Goal: Find specific page/section: Find specific page/section

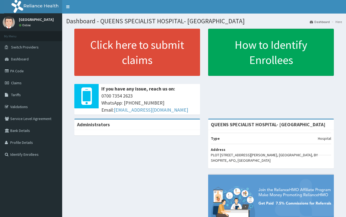
click at [17, 72] on link "PA Code" at bounding box center [31, 71] width 62 height 12
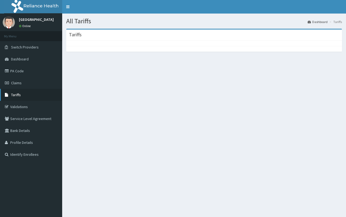
click at [24, 95] on link "Tariffs" at bounding box center [31, 95] width 62 height 12
click at [21, 95] on link "Tariffs" at bounding box center [31, 95] width 62 height 12
click at [95, 44] on div at bounding box center [204, 43] width 276 height 5
click at [298, 42] on div at bounding box center [204, 43] width 276 height 5
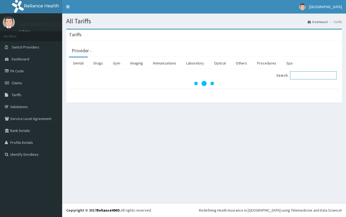
click at [308, 75] on input "Search:" at bounding box center [313, 75] width 46 height 8
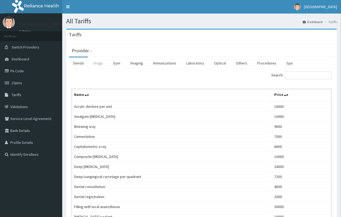
click at [99, 64] on link "Drugs" at bounding box center [98, 62] width 18 height 11
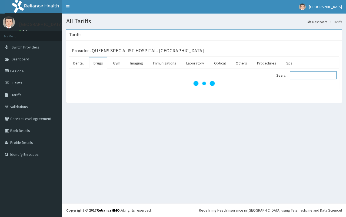
click at [303, 77] on input "Search:" at bounding box center [313, 75] width 46 height 8
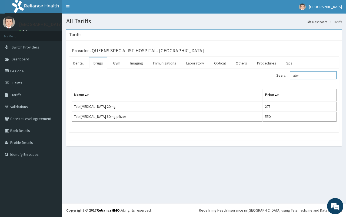
type input "ator"
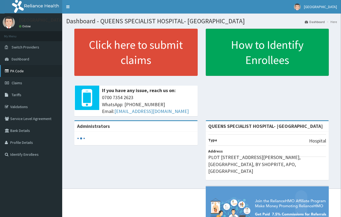
click at [26, 69] on link "PA Code" at bounding box center [31, 71] width 62 height 12
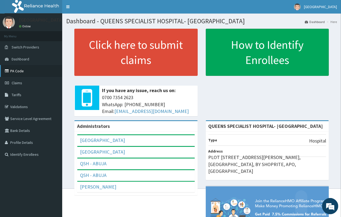
click at [16, 69] on link "PA Code" at bounding box center [31, 71] width 62 height 12
